Goal: Find contact information: Find contact information

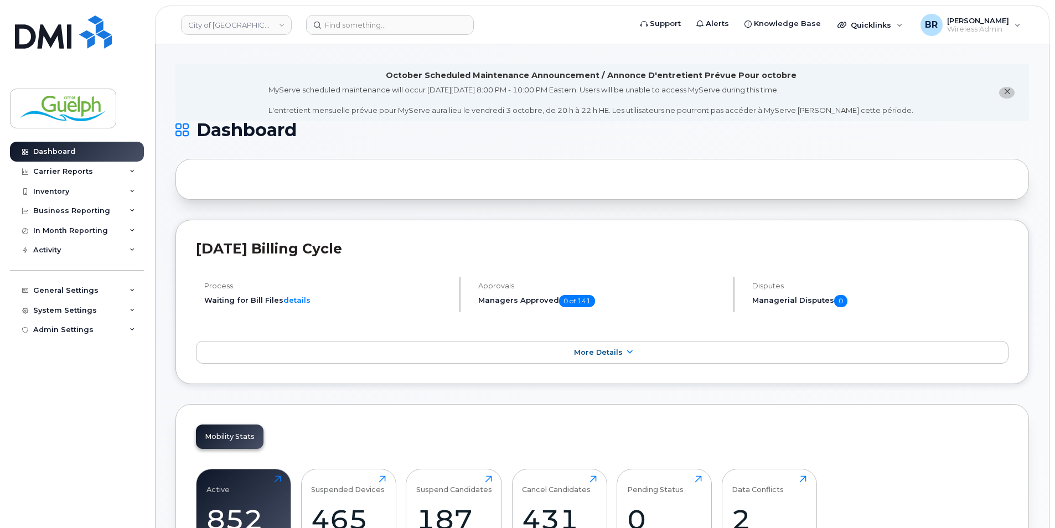
click at [1008, 91] on icon "close notification" at bounding box center [1007, 91] width 7 height 7
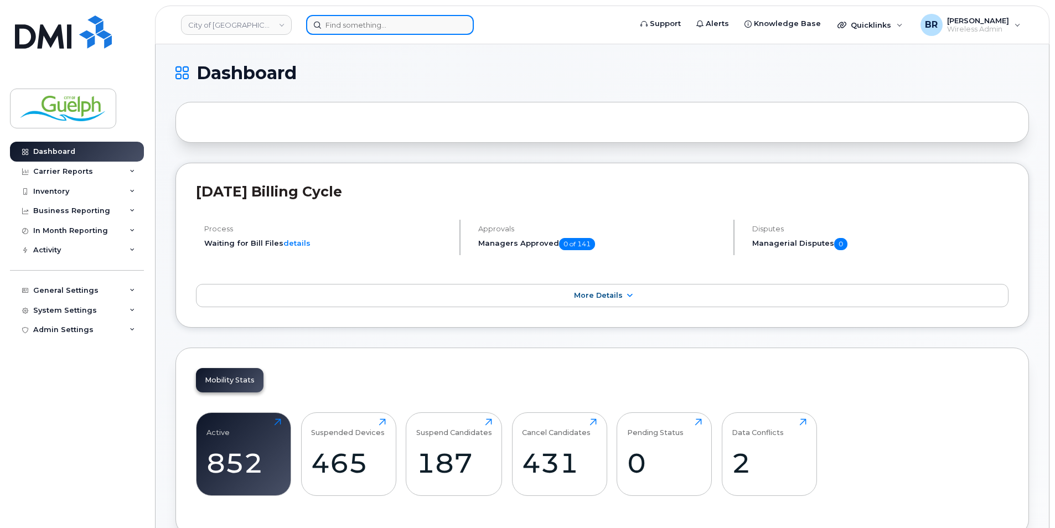
click at [383, 30] on input at bounding box center [390, 25] width 168 height 20
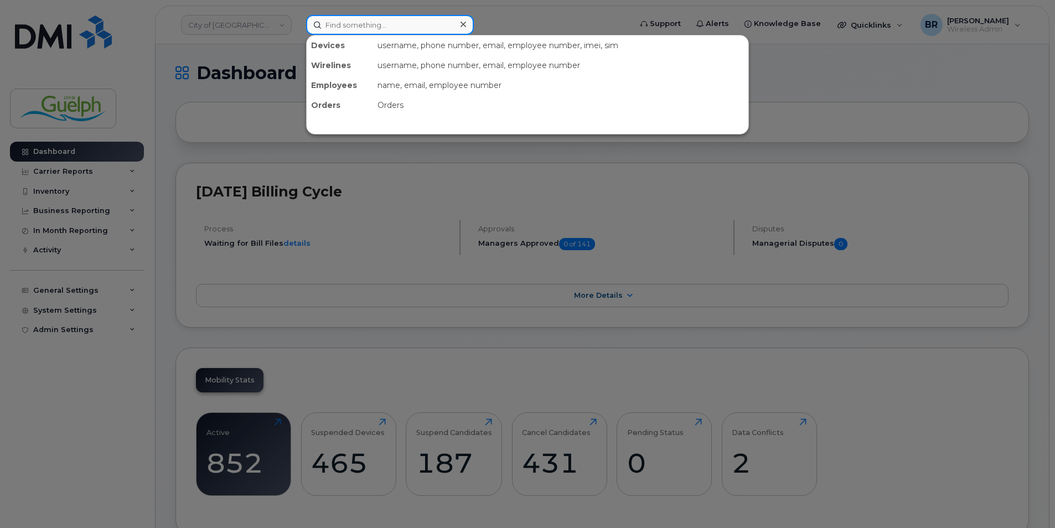
click at [364, 24] on input at bounding box center [390, 25] width 168 height 20
type input "brayden"
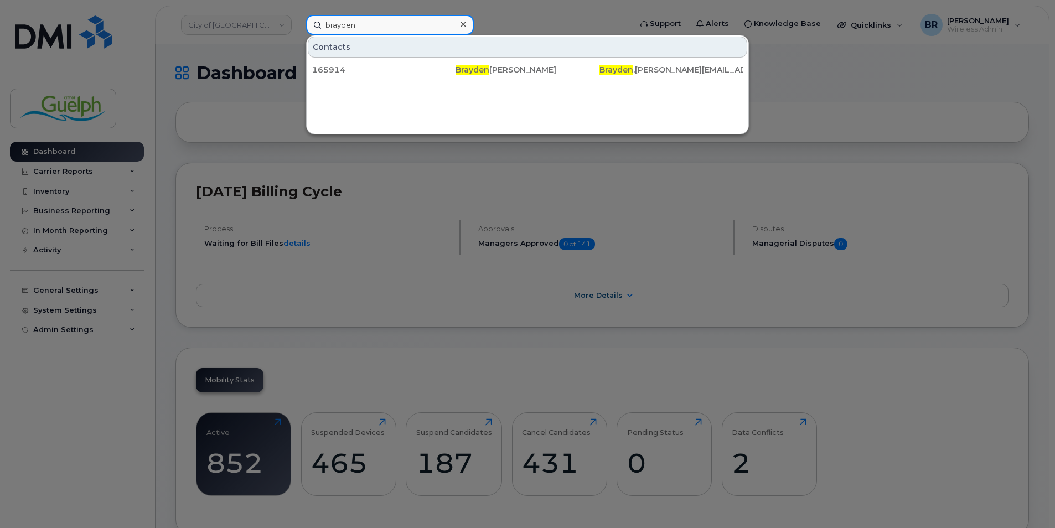
drag, startPoint x: 376, startPoint y: 27, endPoint x: 211, endPoint y: -1, distance: 167.4
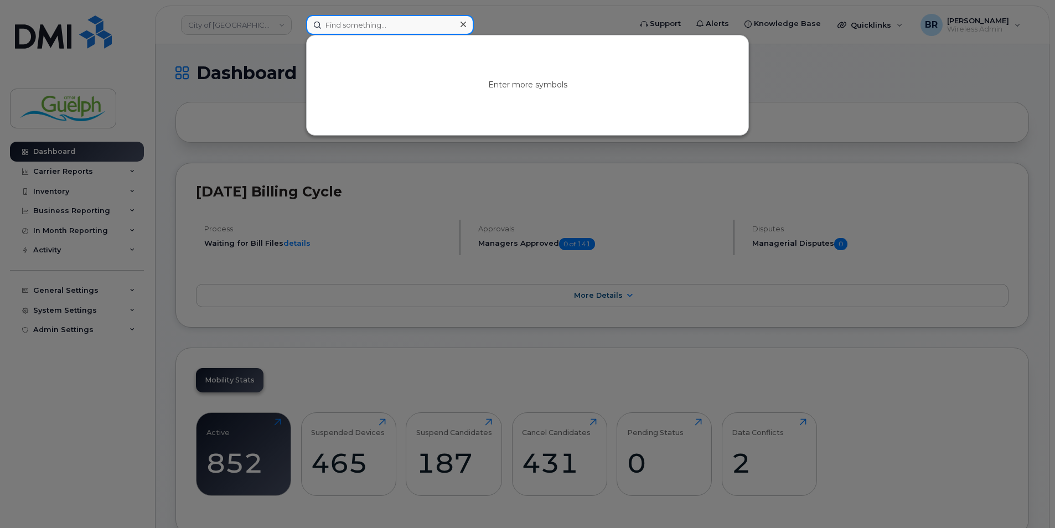
click at [435, 27] on input at bounding box center [390, 25] width 168 height 20
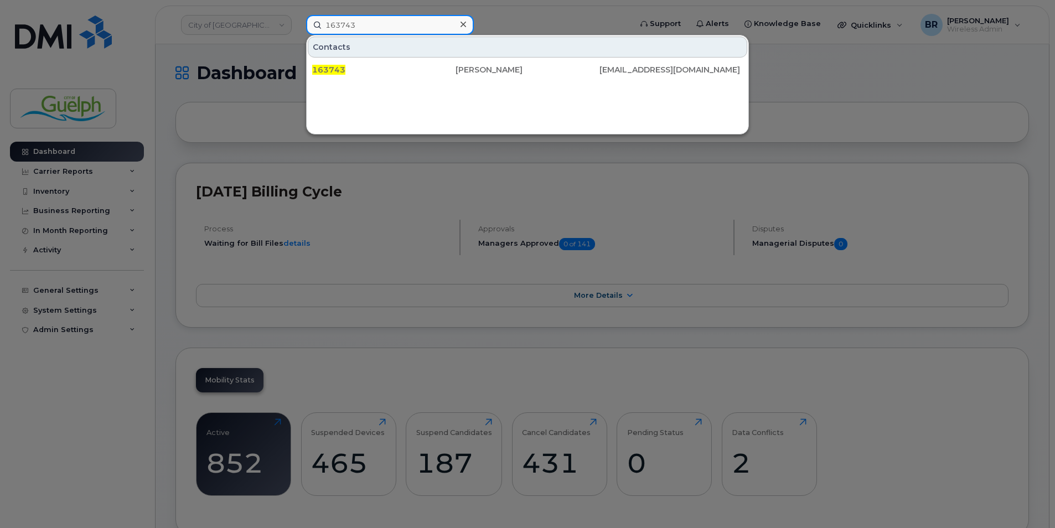
type input "163743"
click at [465, 22] on icon at bounding box center [464, 25] width 6 height 6
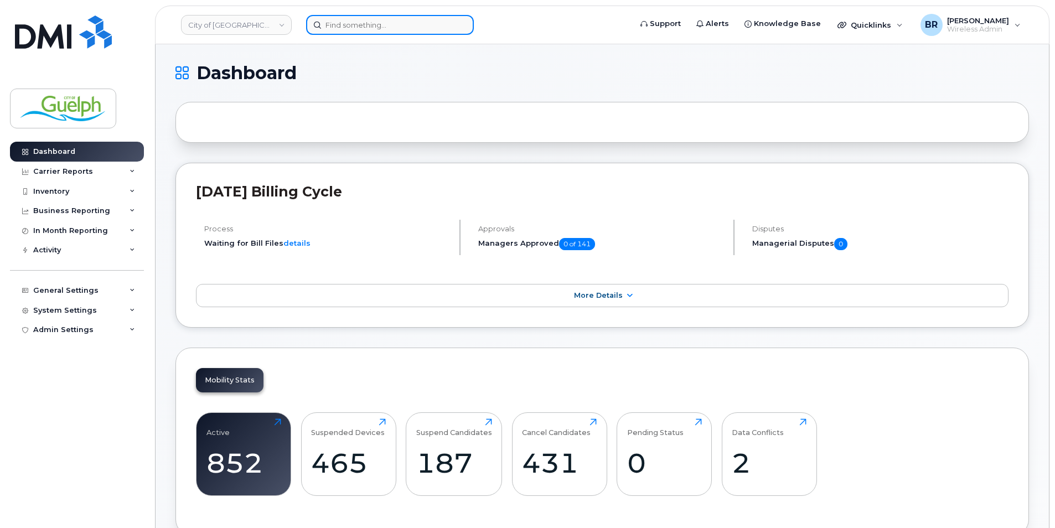
click at [385, 23] on input at bounding box center [390, 25] width 168 height 20
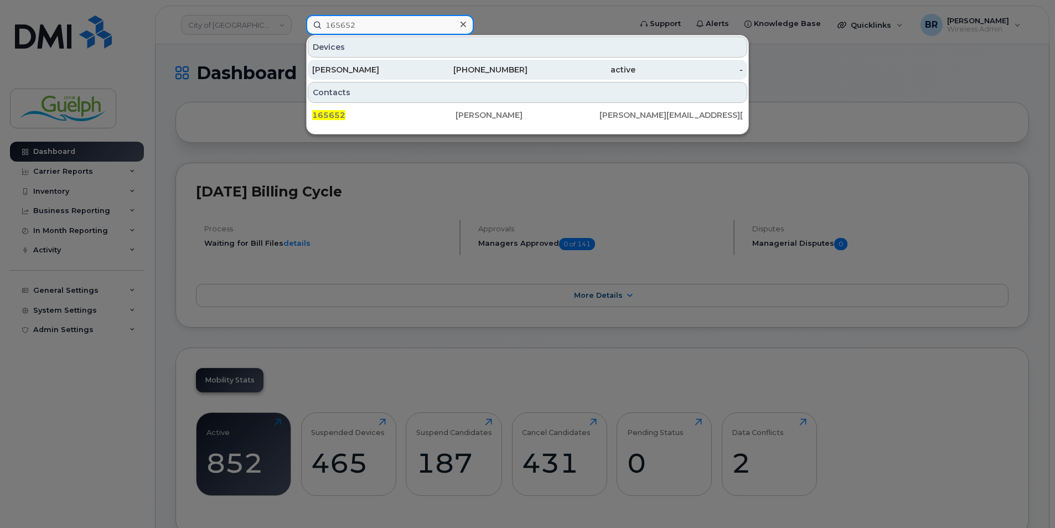
type input "165652"
drag, startPoint x: 374, startPoint y: 67, endPoint x: 385, endPoint y: 67, distance: 11.6
click at [374, 67] on div "Linda Xu" at bounding box center [366, 69] width 108 height 11
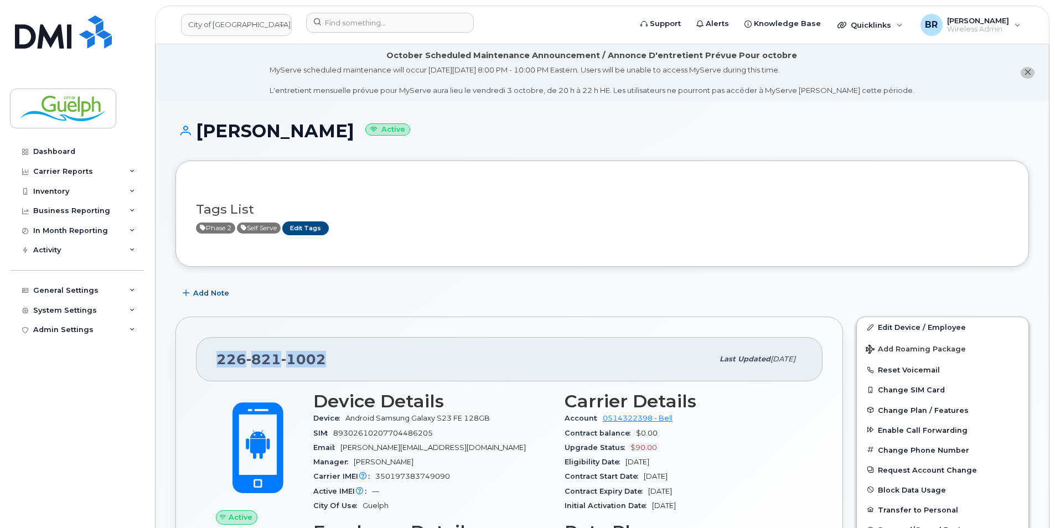
drag, startPoint x: 319, startPoint y: 362, endPoint x: 212, endPoint y: 357, distance: 107.5
click at [212, 357] on div "226 821 1002 Last updated Sep 12, 2025" at bounding box center [509, 359] width 627 height 44
drag, startPoint x: 212, startPoint y: 357, endPoint x: 237, endPoint y: 361, distance: 25.2
copy span "226 821 1002"
click at [73, 24] on img at bounding box center [63, 32] width 97 height 33
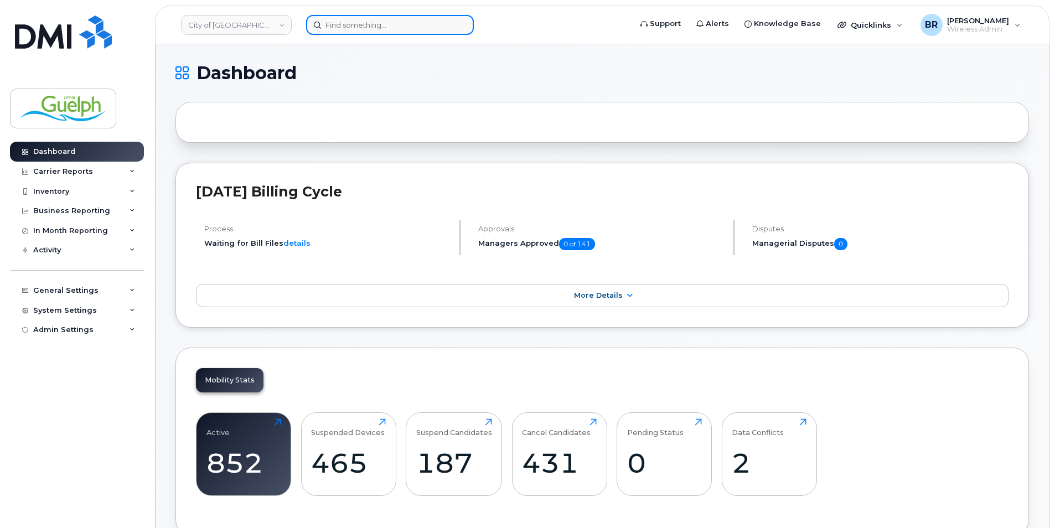
click at [365, 22] on input at bounding box center [390, 25] width 168 height 20
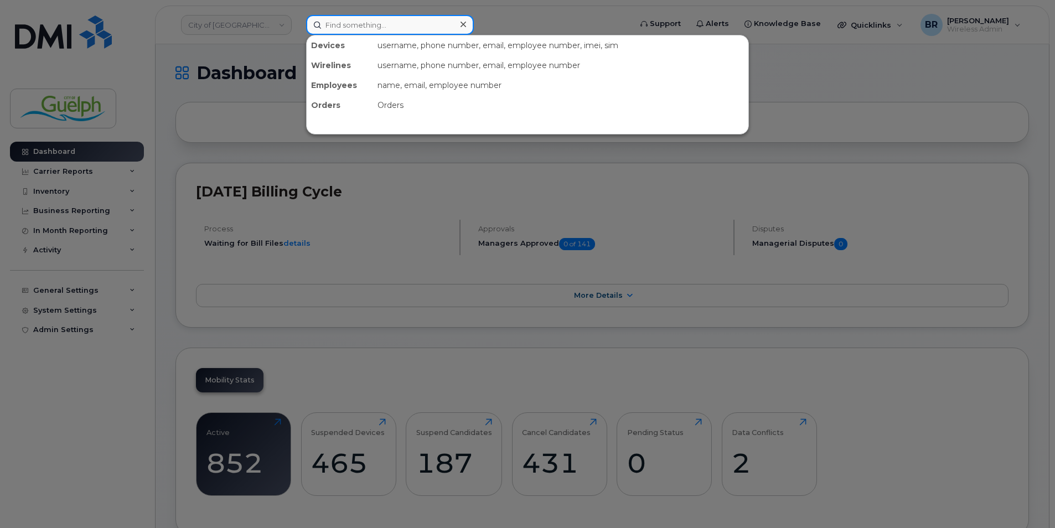
click at [393, 23] on input at bounding box center [390, 25] width 168 height 20
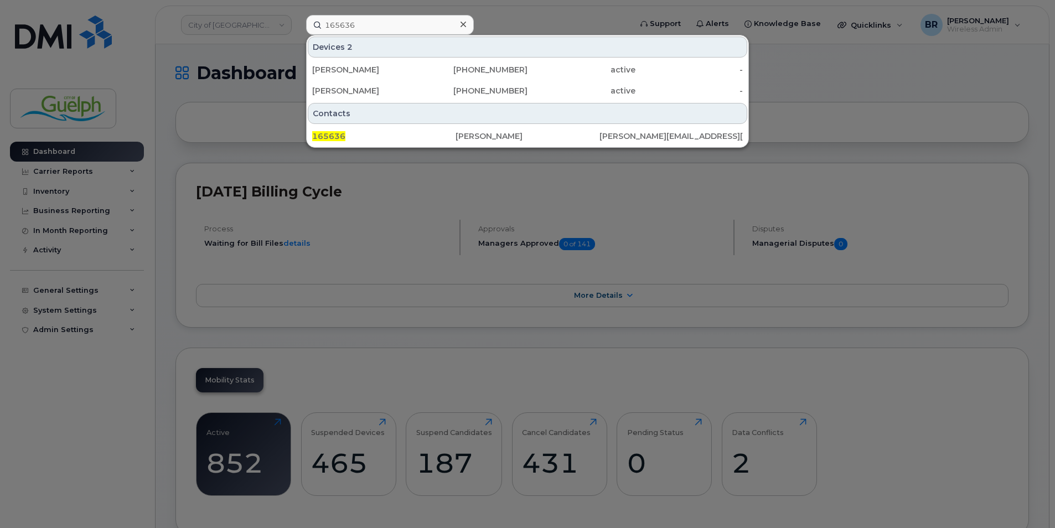
click at [530, 32] on div at bounding box center [527, 264] width 1055 height 528
drag, startPoint x: 371, startPoint y: 23, endPoint x: 151, endPoint y: -6, distance: 222.2
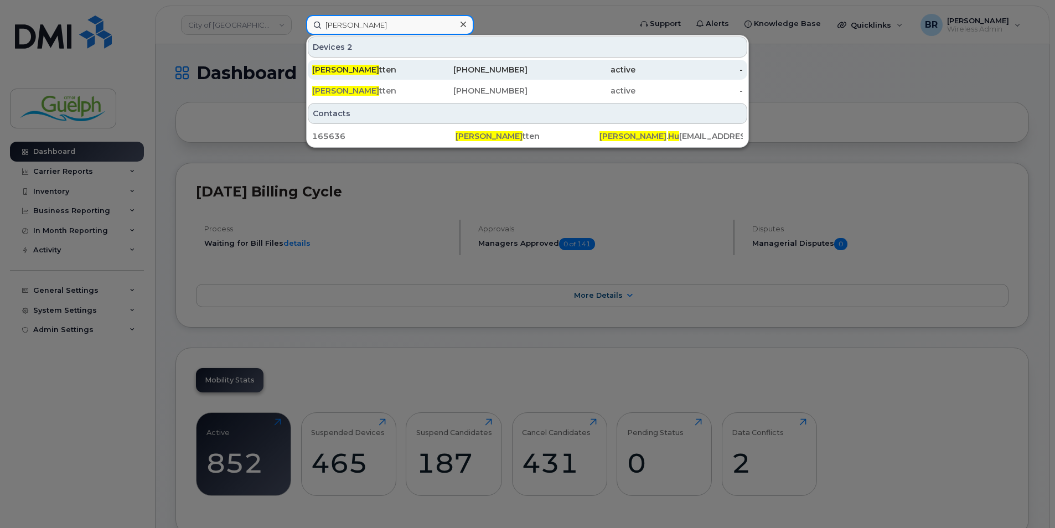
type input "kim hu"
click at [346, 69] on div "Kim Hu tten" at bounding box center [366, 69] width 108 height 11
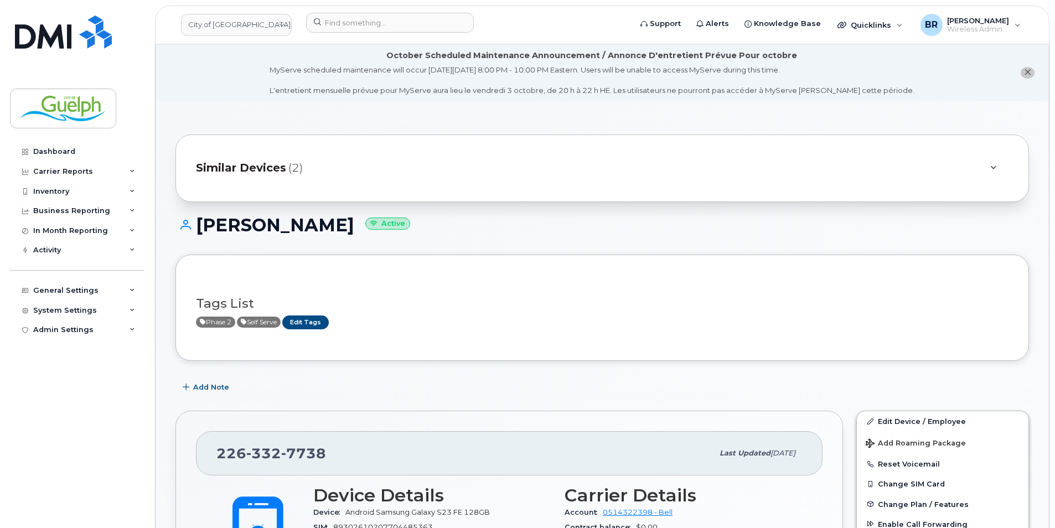
click at [521, 182] on div "Similar Devices (2)" at bounding box center [603, 169] width 854 height 68
click at [990, 174] on div at bounding box center [993, 168] width 13 height 13
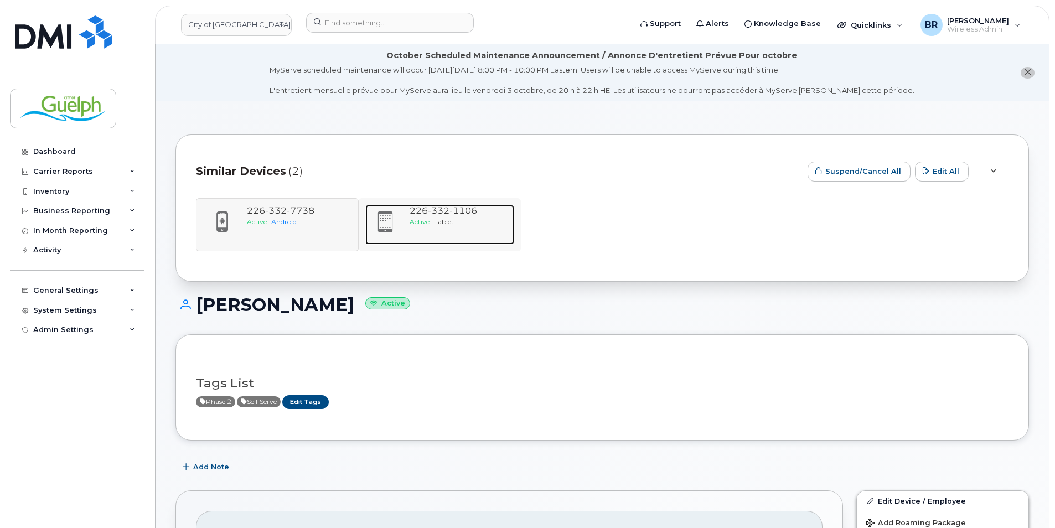
click at [444, 213] on span "332" at bounding box center [439, 210] width 22 height 11
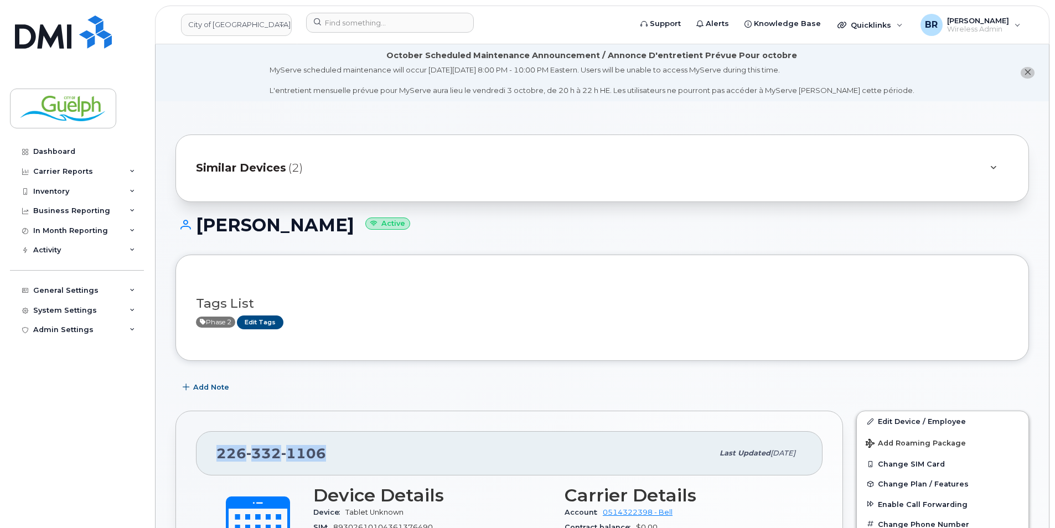
drag, startPoint x: 351, startPoint y: 454, endPoint x: 216, endPoint y: 453, distance: 134.5
click at [216, 453] on div "[PHONE_NUMBER]" at bounding box center [464, 453] width 497 height 23
drag, startPoint x: 216, startPoint y: 453, endPoint x: 234, endPoint y: 455, distance: 17.8
copy span "226 332 1106"
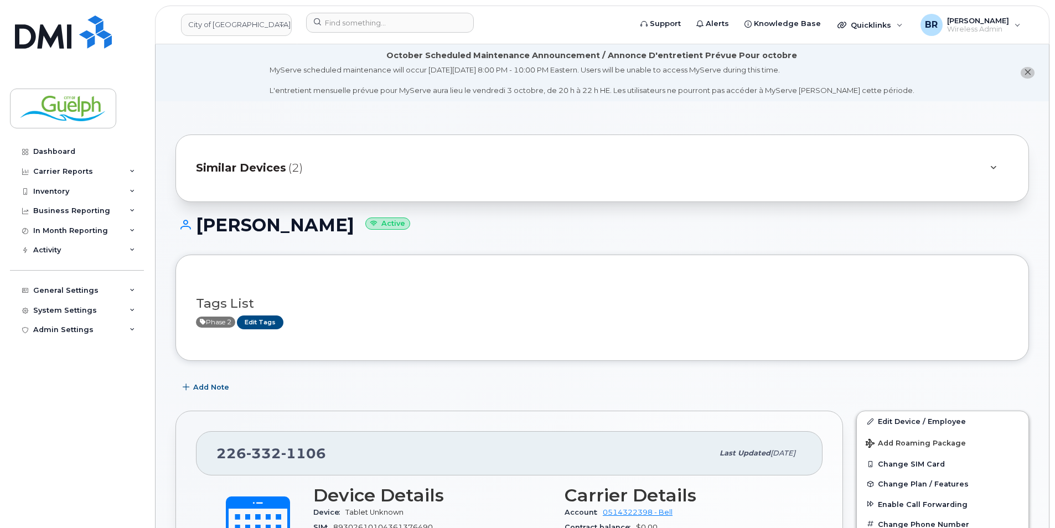
click at [994, 174] on div at bounding box center [993, 168] width 13 height 13
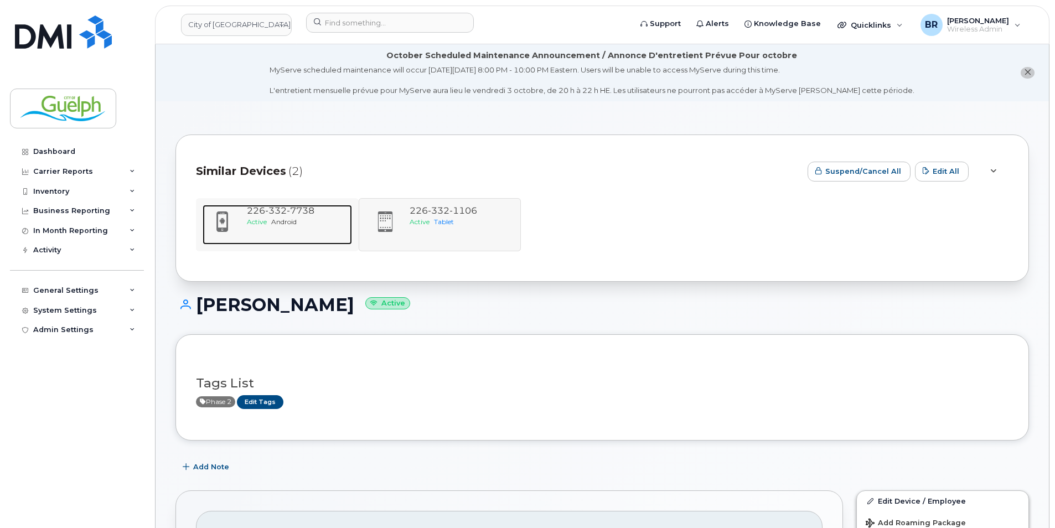
click at [280, 215] on span "332" at bounding box center [276, 210] width 22 height 11
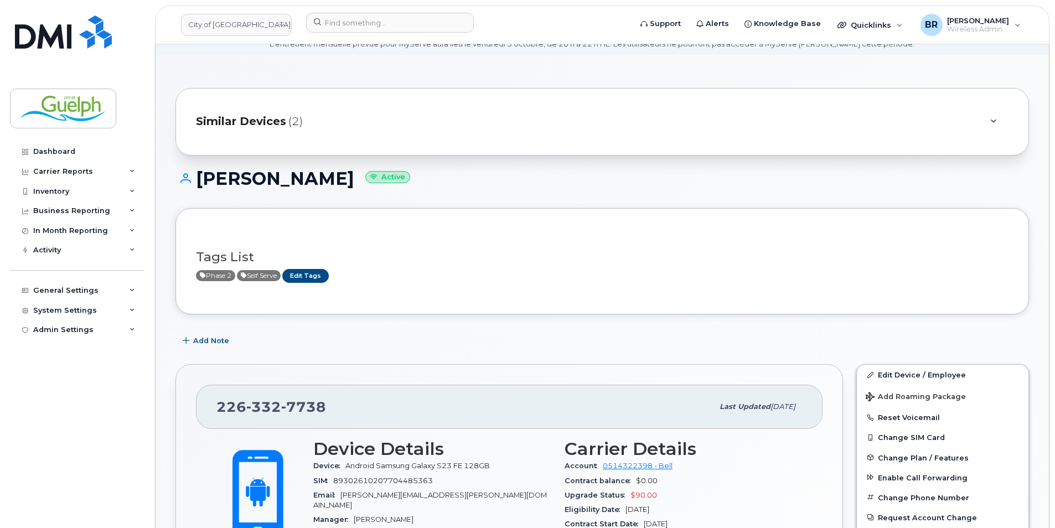
scroll to position [111, 0]
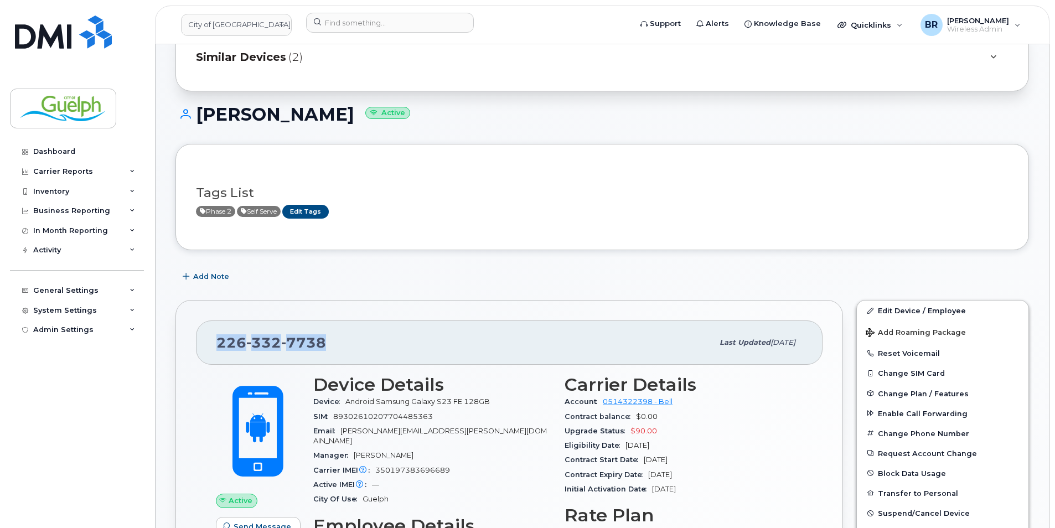
drag, startPoint x: 331, startPoint y: 345, endPoint x: 217, endPoint y: 349, distance: 114.1
click at [217, 349] on div "[PHONE_NUMBER]" at bounding box center [464, 342] width 497 height 23
drag, startPoint x: 217, startPoint y: 349, endPoint x: 222, endPoint y: 344, distance: 7.0
copy span "226 332 7738"
click at [56, 45] on img at bounding box center [63, 32] width 97 height 33
